Goal: Information Seeking & Learning: Check status

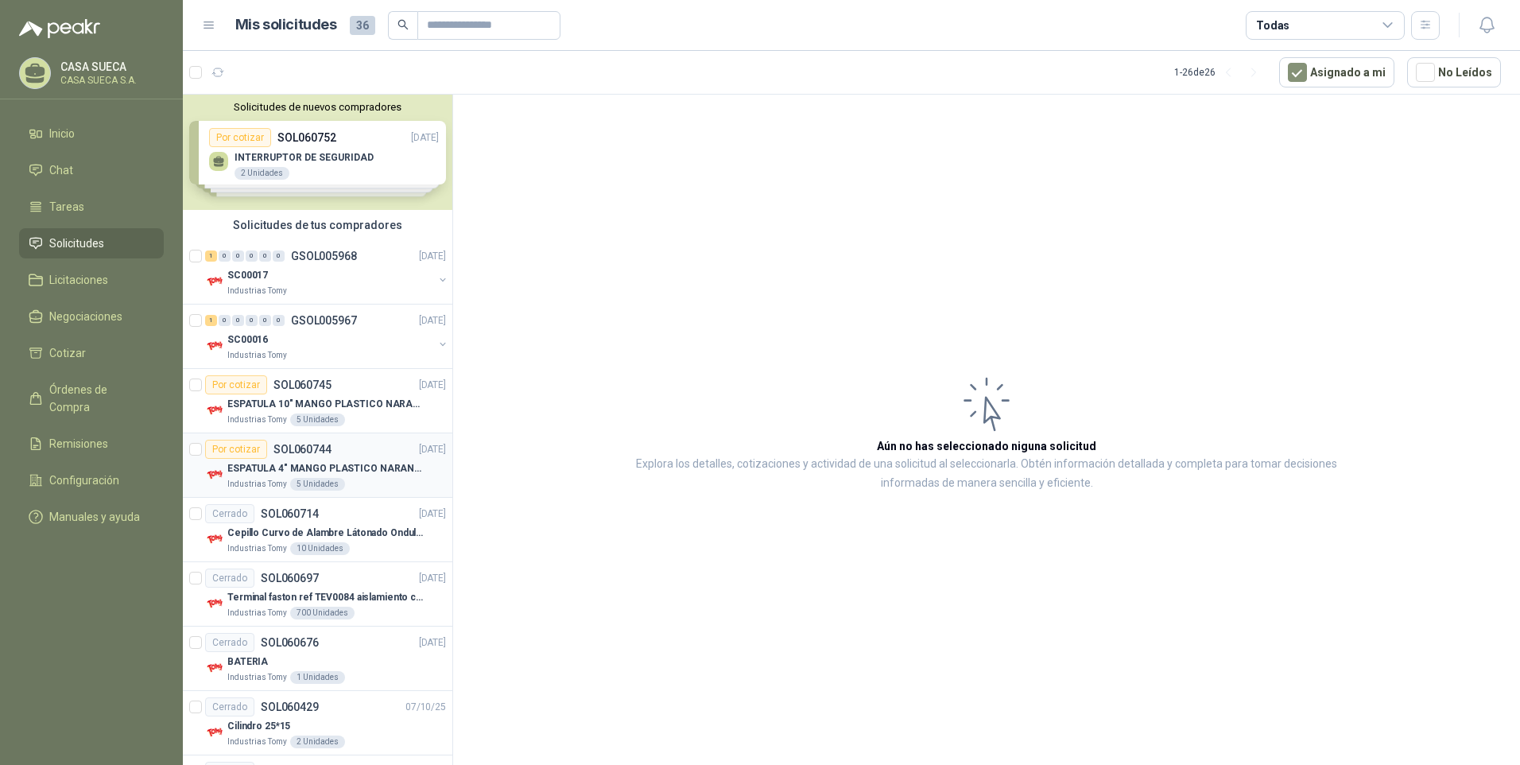
click at [370, 463] on p "ESPATULA 4" MANGO PLASTICO NARANJA MARCA TRUPPER" at bounding box center [326, 468] width 198 height 15
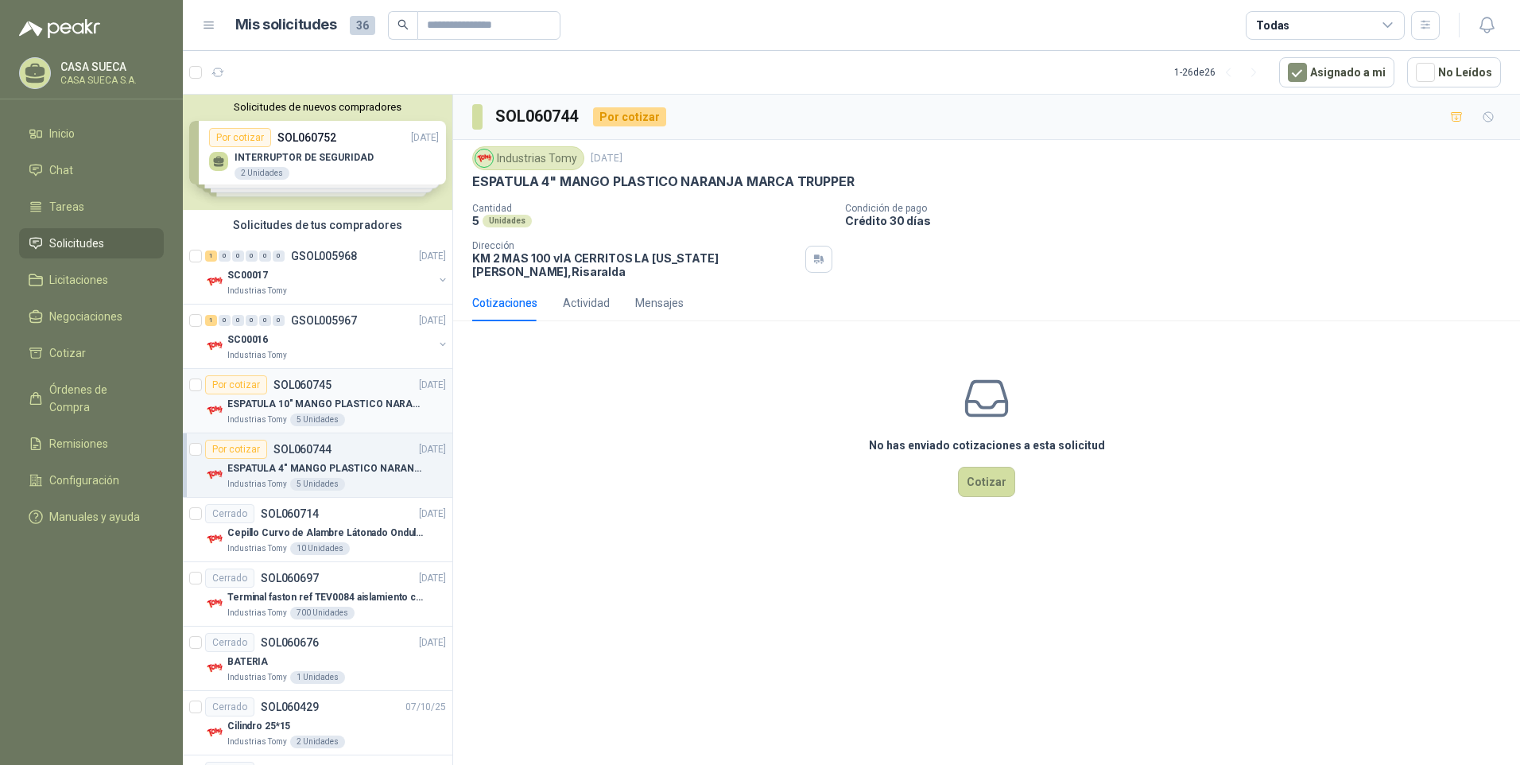
click at [366, 401] on p "ESPATULA 10" MANGO PLASTICO NARANJA MARCA TRUPPER" at bounding box center [326, 404] width 198 height 15
click at [370, 355] on div "Industrias Tomy" at bounding box center [330, 355] width 206 height 13
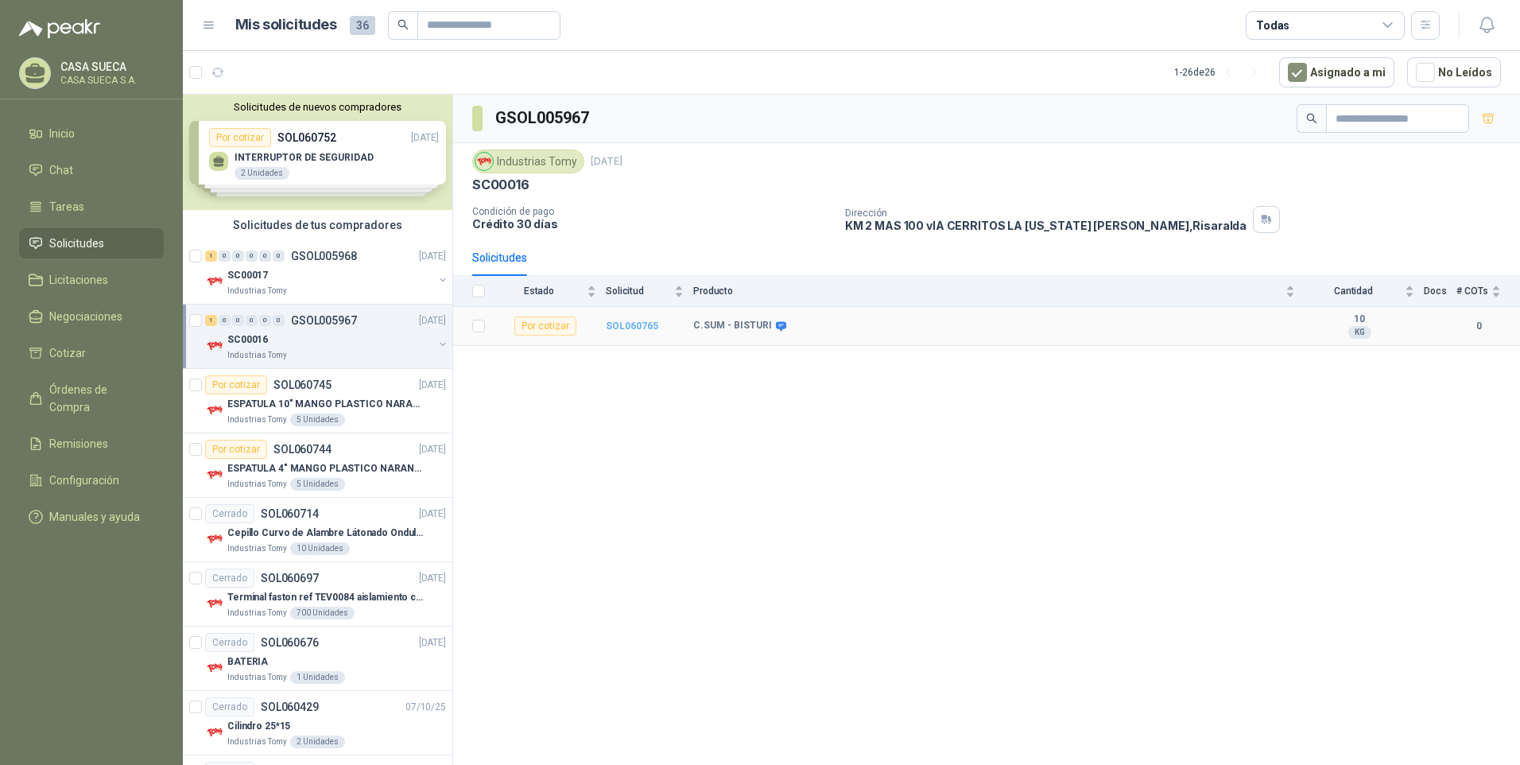
click at [642, 320] on b "SOL060765" at bounding box center [632, 325] width 52 height 11
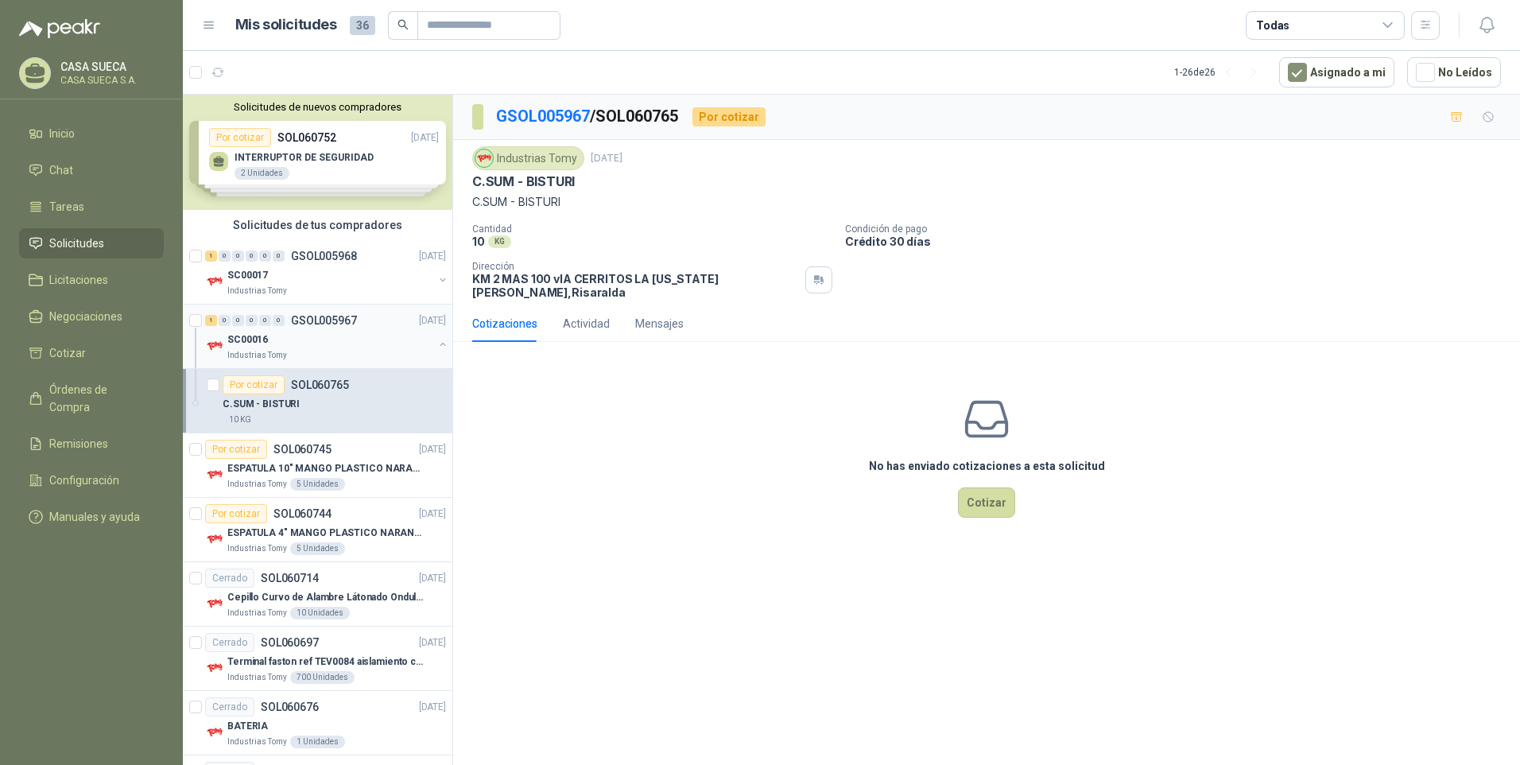
click at [374, 342] on div "SC00016" at bounding box center [330, 339] width 206 height 19
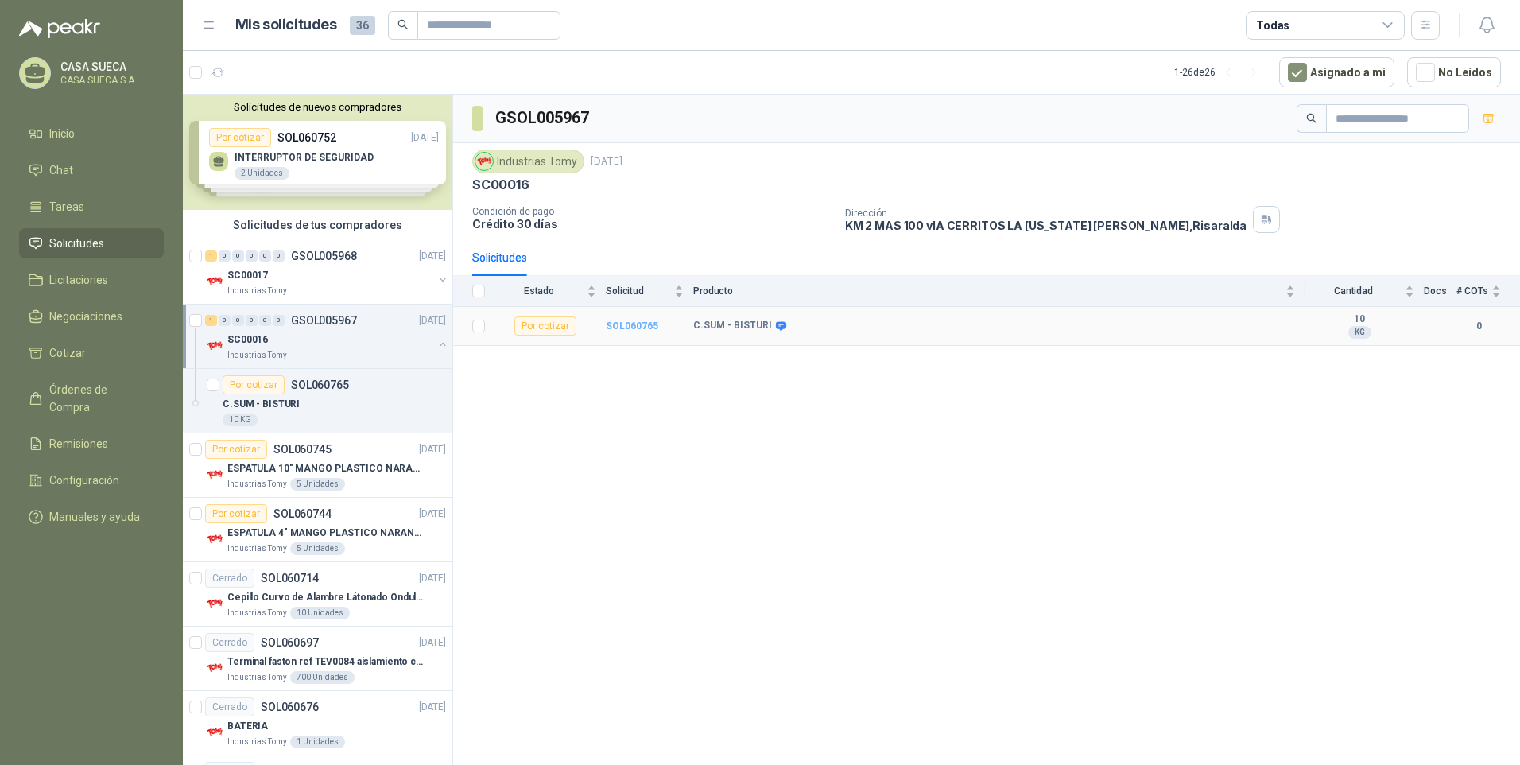
click at [626, 324] on b "SOL060765" at bounding box center [632, 325] width 52 height 11
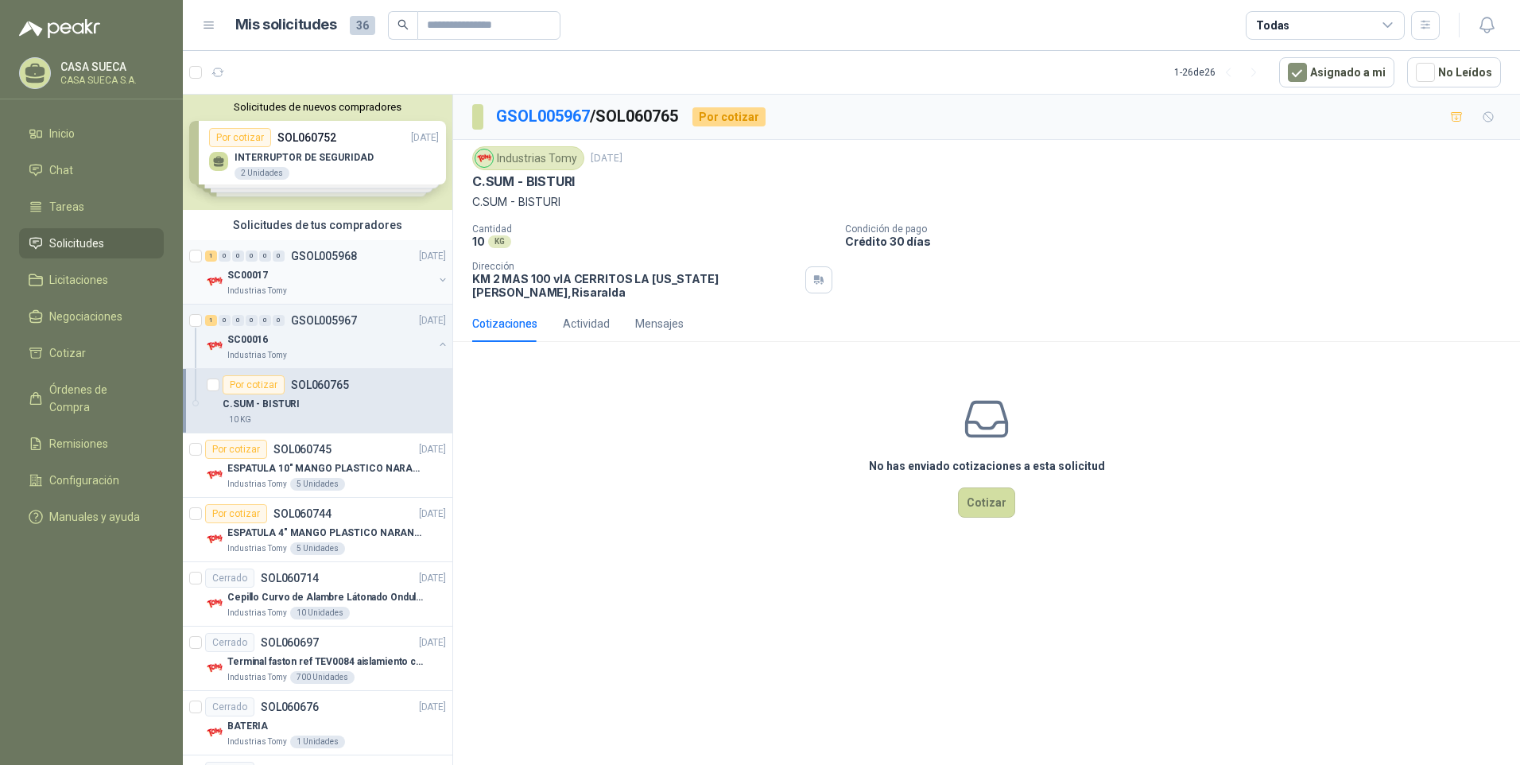
click at [306, 282] on div "SC00017" at bounding box center [330, 274] width 206 height 19
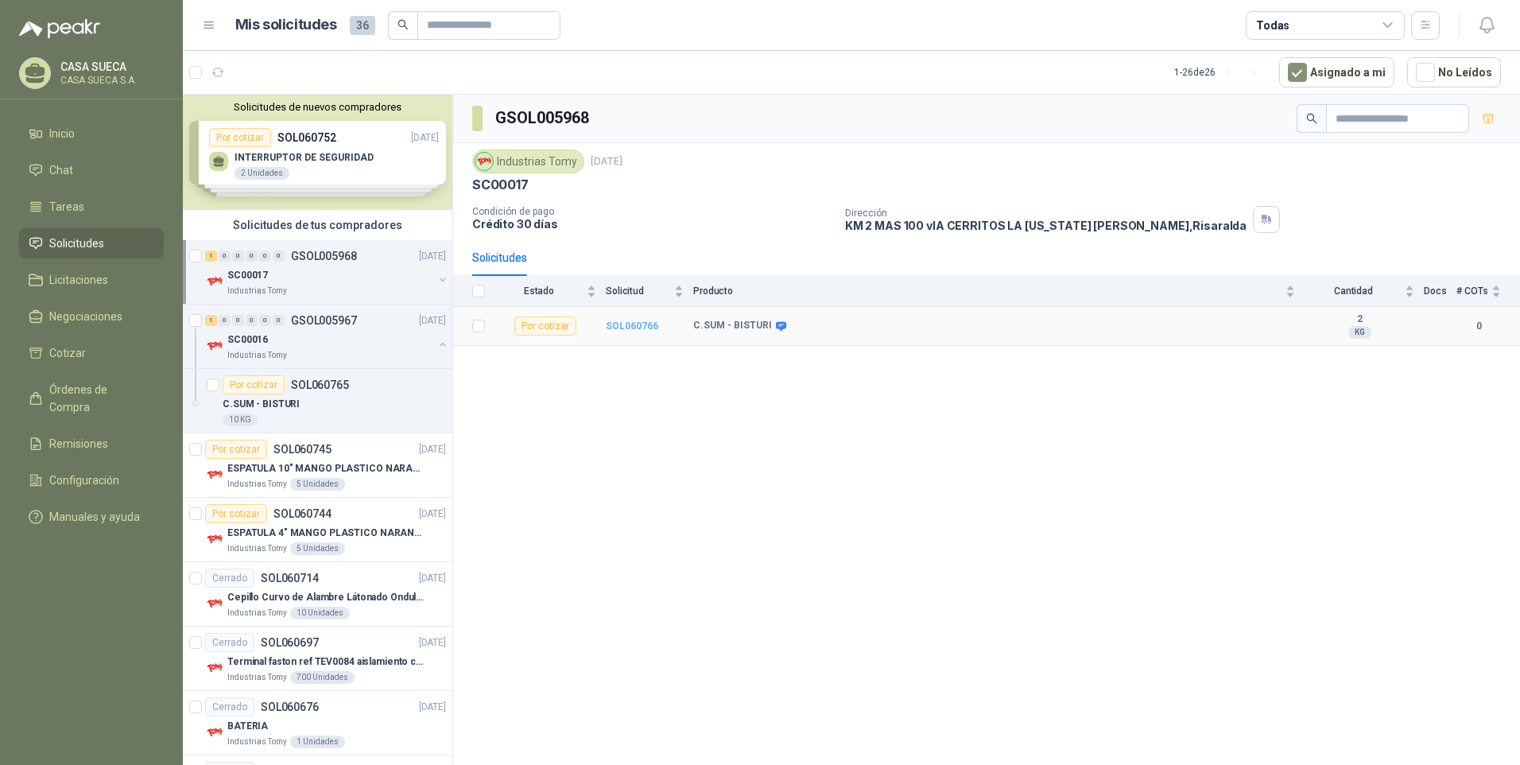
click at [626, 324] on b "SOL060766" at bounding box center [632, 325] width 52 height 11
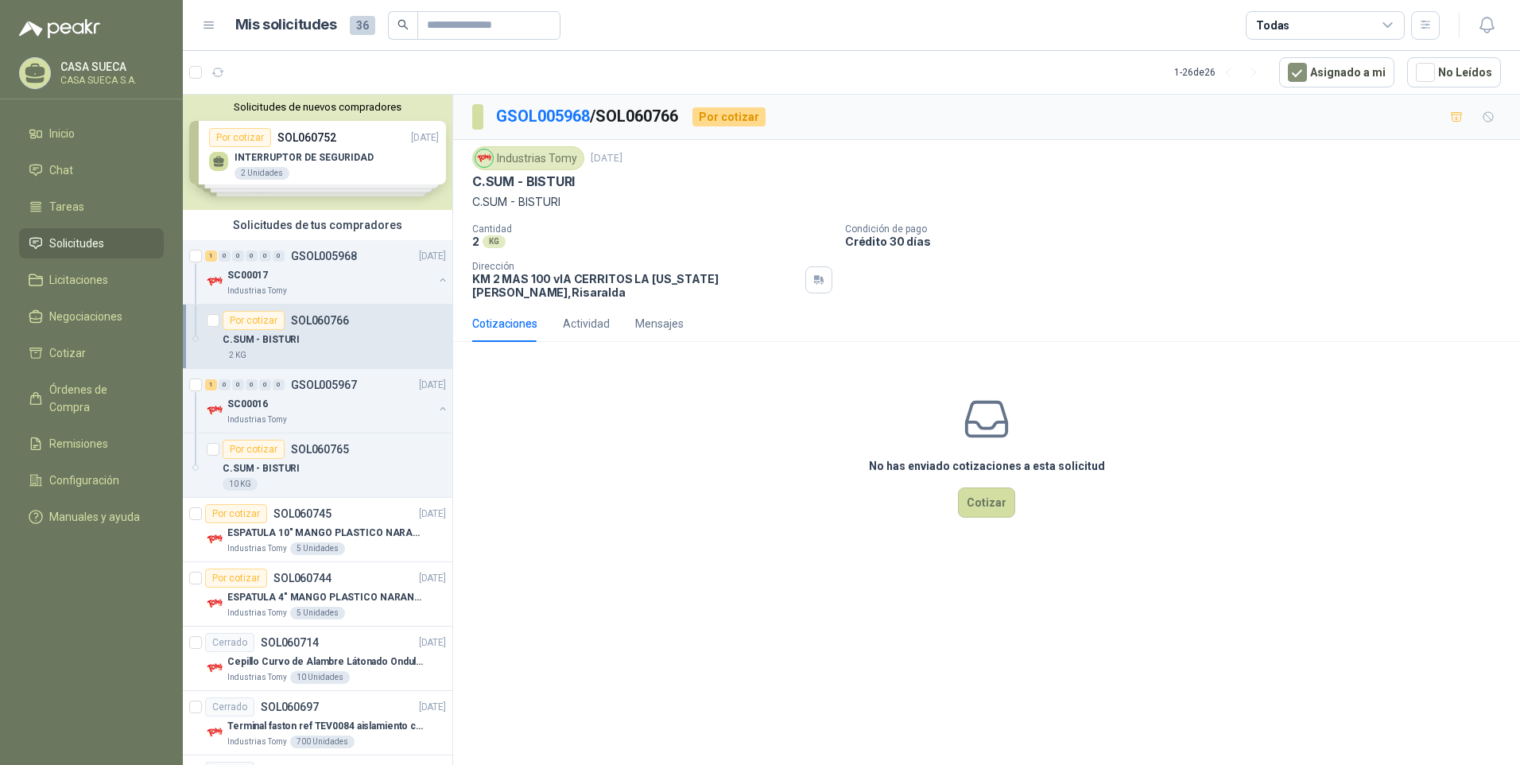
click at [386, 172] on div "Solicitudes de nuevos compradores Por cotizar SOL060752 [DATE] INTERRUPTOR DE S…" at bounding box center [317, 152] width 269 height 115
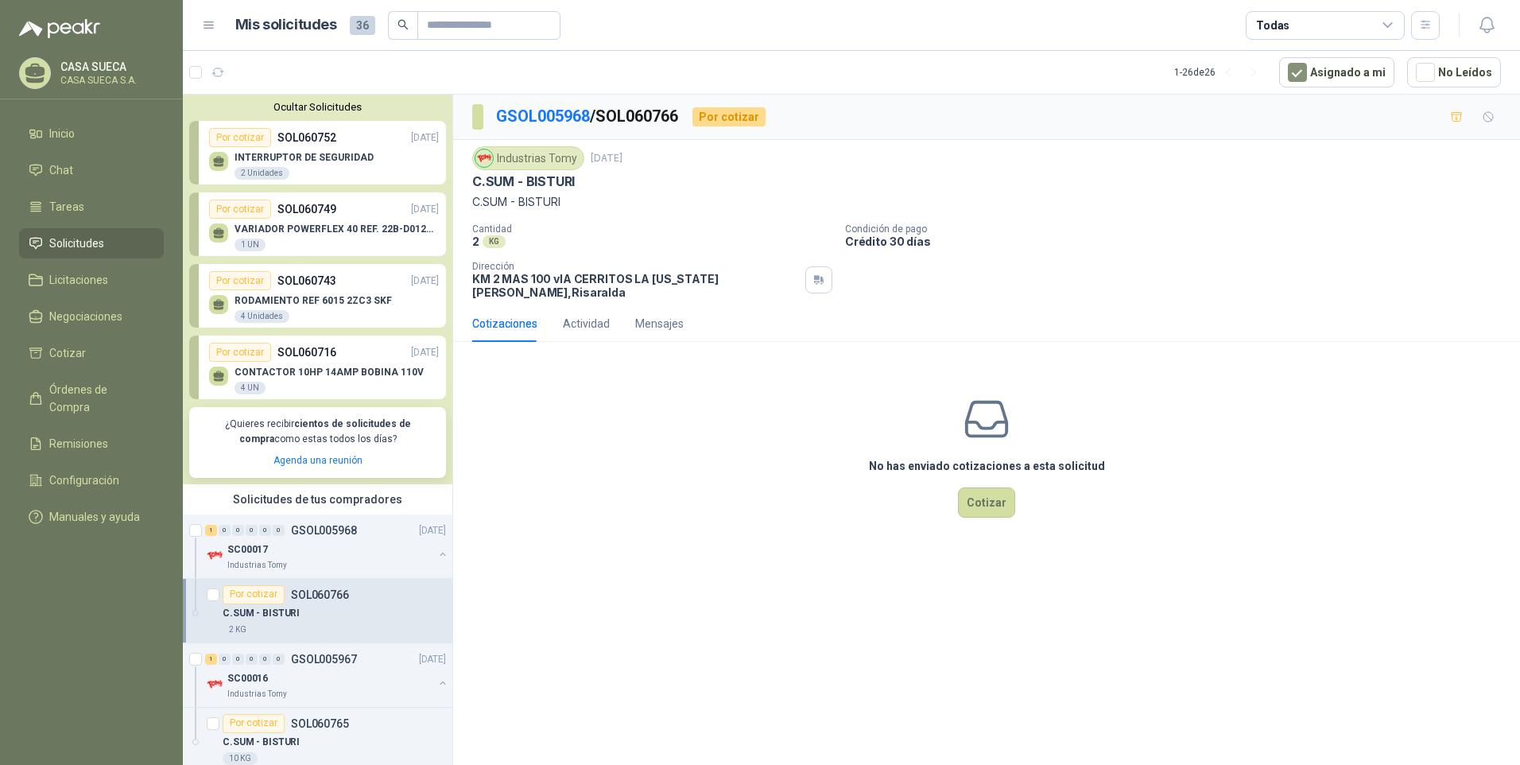
click at [346, 374] on p "CONTACTOR 10HP 14AMP BOBINA 110V" at bounding box center [328, 371] width 189 height 11
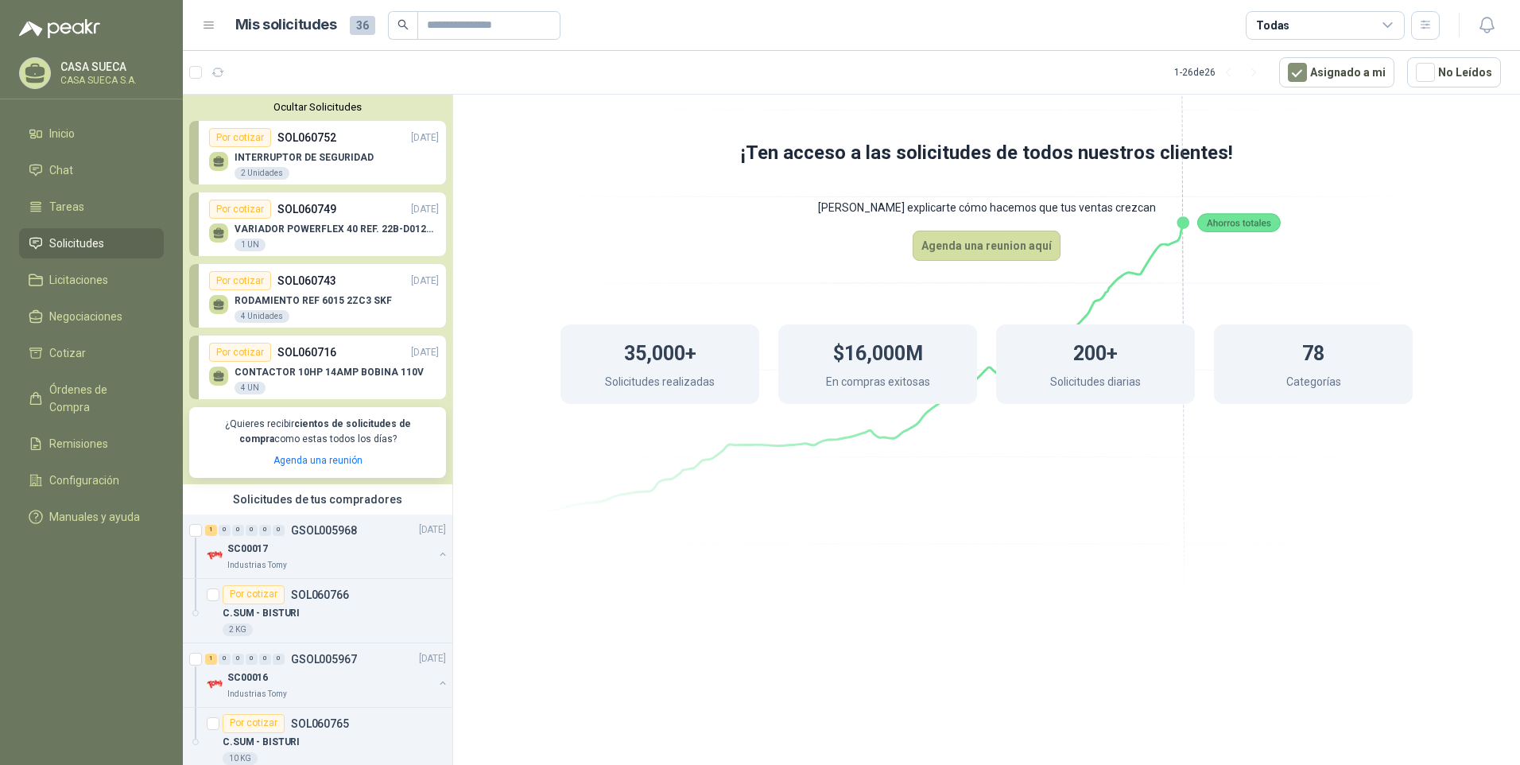
click at [327, 350] on p "SOL060716" at bounding box center [306, 351] width 59 height 17
click at [262, 352] on div "Por cotizar" at bounding box center [240, 352] width 62 height 19
click at [316, 374] on p "CONTACTOR 10HP 14AMP BOBINA 110V" at bounding box center [328, 371] width 189 height 11
click at [325, 368] on p "CONTACTOR 10HP 14AMP BOBINA 110V" at bounding box center [328, 371] width 189 height 11
click at [333, 107] on button "Ocultar Solicitudes" at bounding box center [317, 107] width 257 height 12
